Goal: Information Seeking & Learning: Learn about a topic

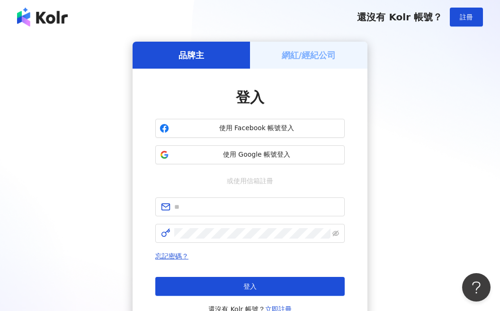
click at [278, 144] on div "使用 Facebook 帳號登入 使用 Google 帳號登入" at bounding box center [250, 141] width 190 height 45
click at [268, 159] on span "使用 Google 帳號登入" at bounding box center [257, 154] width 168 height 9
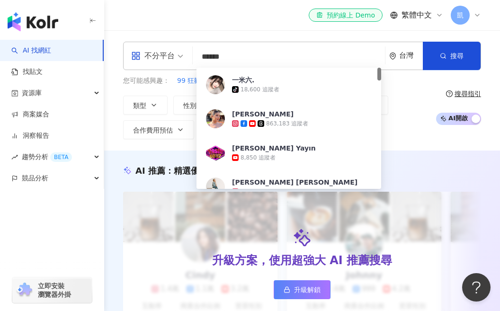
paste input "**********"
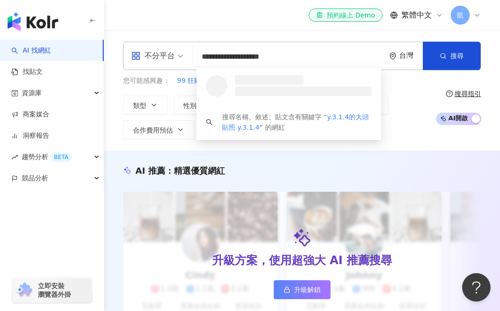
drag, startPoint x: 222, startPoint y: 58, endPoint x: 348, endPoint y: 58, distance: 126.5
click at [343, 58] on input "**********" at bounding box center [289, 57] width 185 height 18
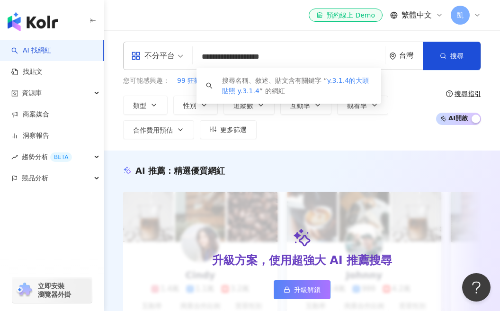
type input "*******"
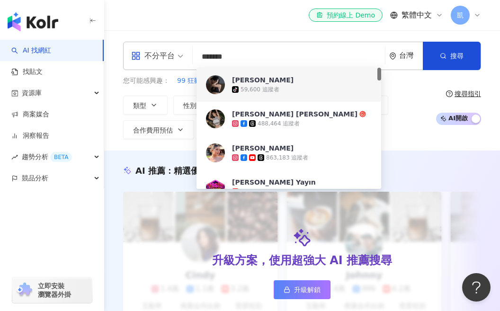
click at [284, 117] on span "[PERSON_NAME] [PERSON_NAME]" at bounding box center [302, 113] width 140 height 9
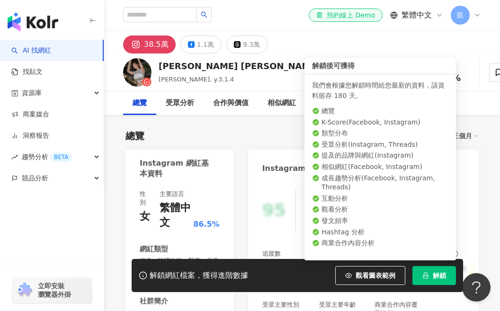
click at [423, 272] on button "解鎖" at bounding box center [435, 275] width 44 height 19
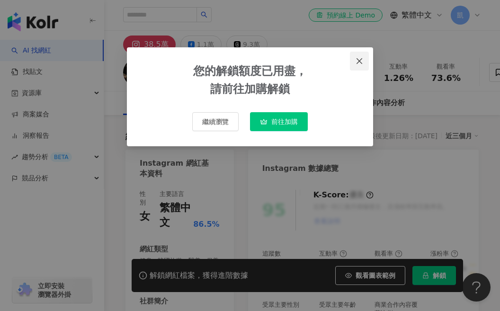
click at [359, 57] on icon "close" at bounding box center [360, 61] width 8 height 8
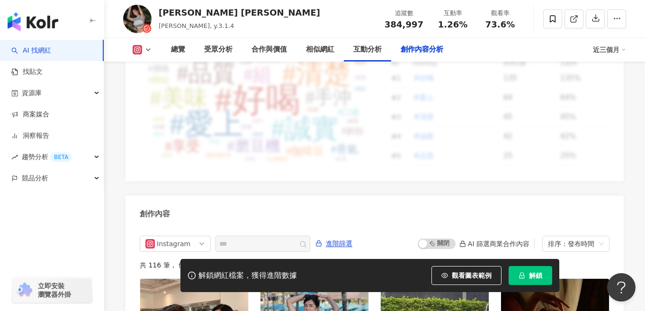
scroll to position [2786, 0]
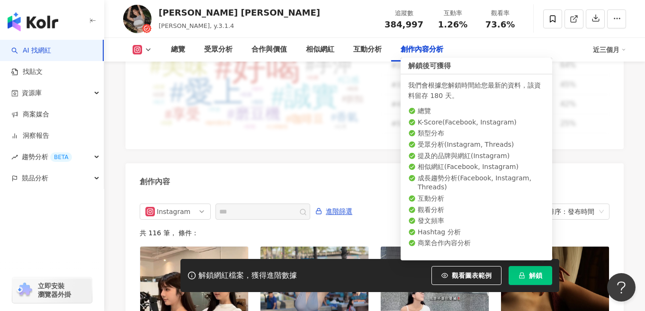
click at [500, 277] on icon "lock" at bounding box center [522, 275] width 7 height 7
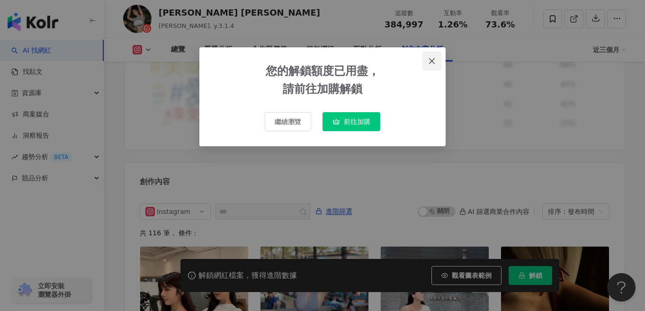
click at [431, 59] on icon "close" at bounding box center [432, 61] width 8 height 8
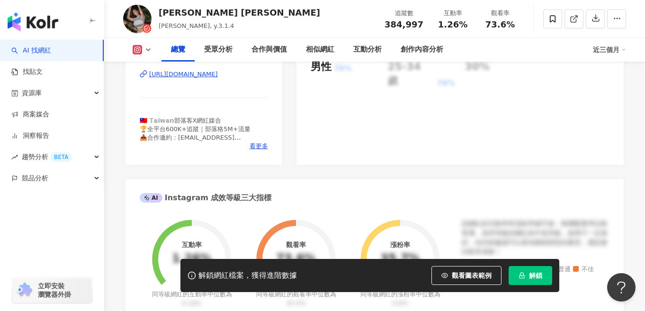
scroll to position [0, 0]
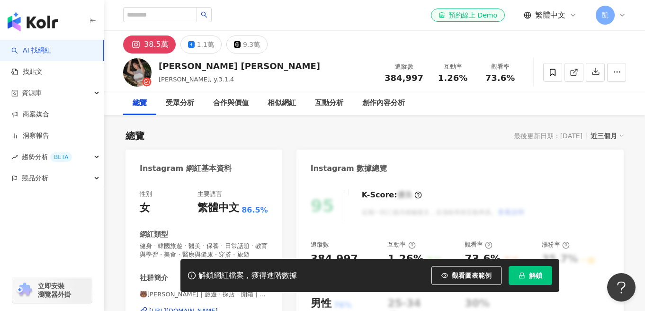
click at [500, 12] on span "凱" at bounding box center [605, 15] width 19 height 19
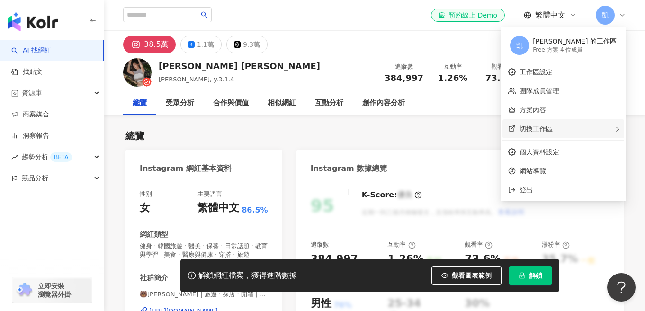
click at [500, 131] on span "切換工作區" at bounding box center [536, 129] width 33 height 8
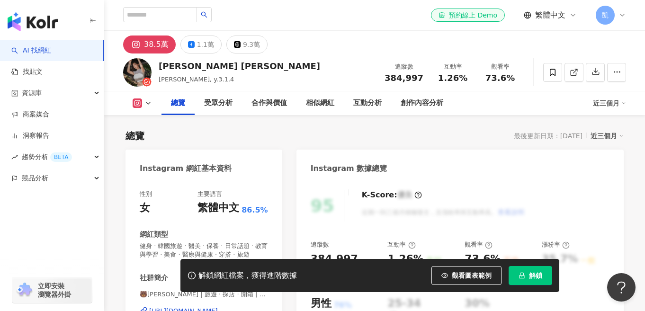
scroll to position [61, 0]
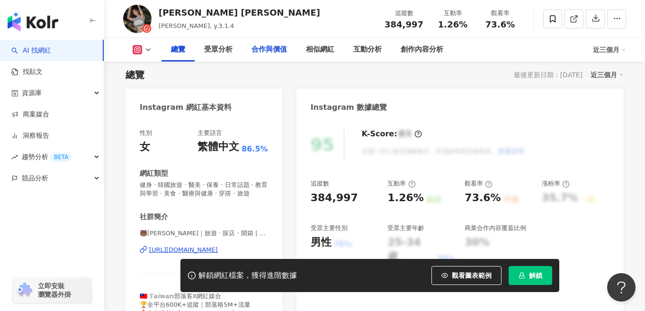
click at [261, 49] on div "合作與價值" at bounding box center [270, 49] width 36 height 11
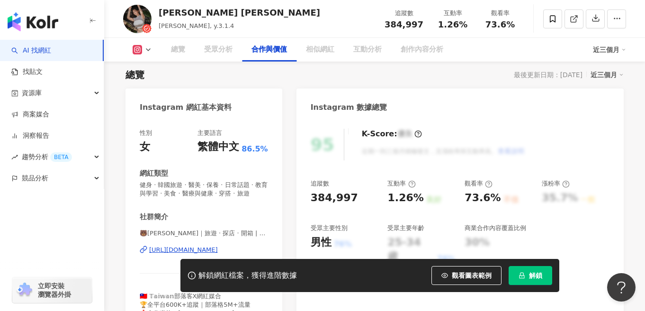
scroll to position [1276, 0]
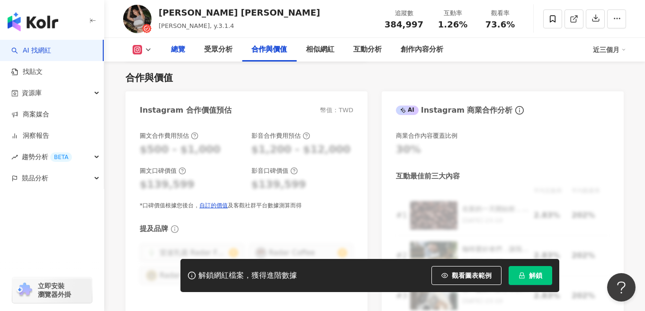
click at [180, 49] on div "總覽" at bounding box center [178, 49] width 14 height 11
